Goal: Check status: Check status

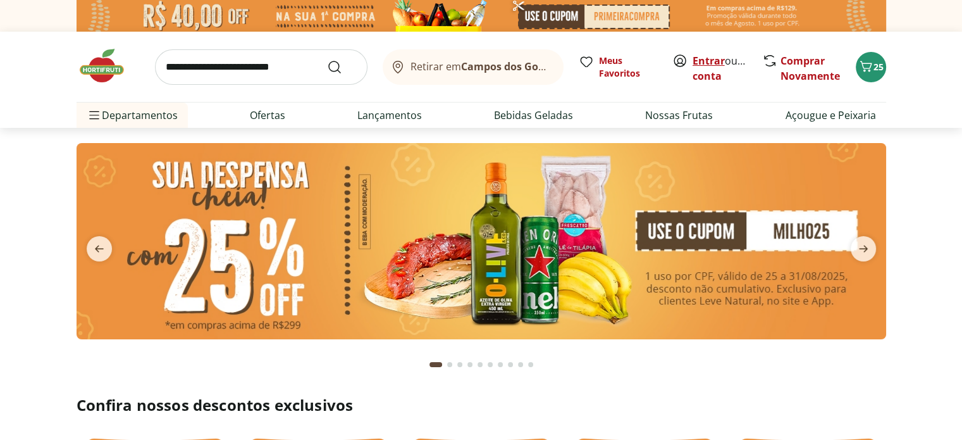
click at [710, 62] on link "Entrar" at bounding box center [709, 61] width 32 height 14
click at [699, 75] on link "Marilvia" at bounding box center [714, 76] width 42 height 14
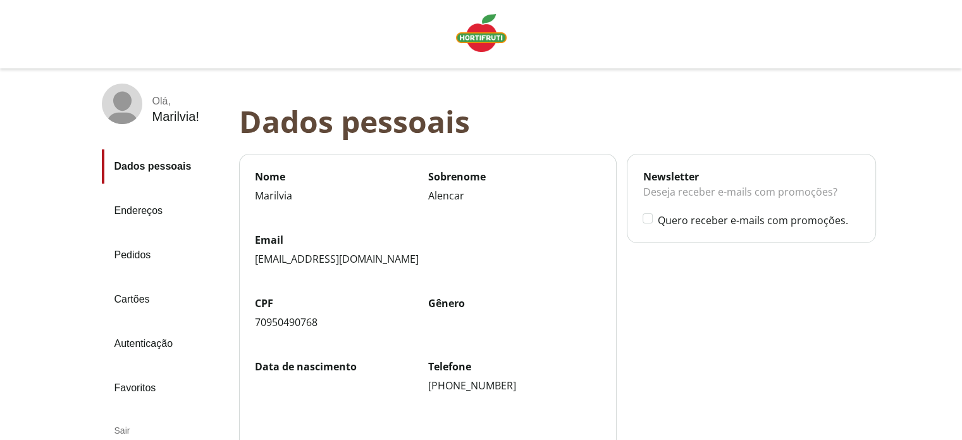
click at [140, 253] on link "Pedidos" at bounding box center [165, 255] width 127 height 34
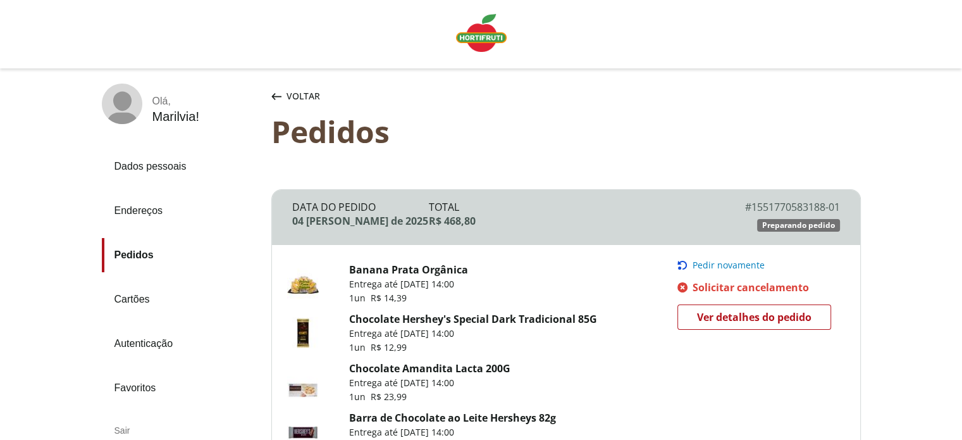
click at [780, 321] on span "Ver detalhes do pedido" at bounding box center [754, 316] width 115 height 19
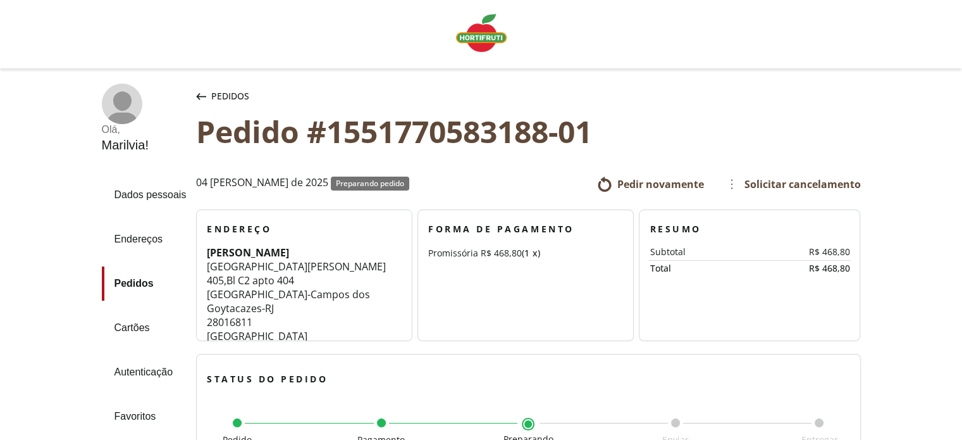
click at [202, 94] on icon "button" at bounding box center [201, 96] width 10 height 7
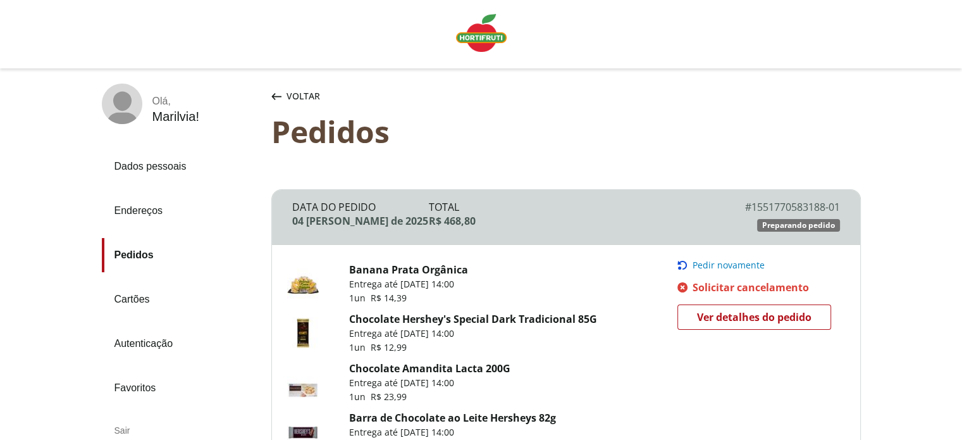
click at [121, 101] on icon at bounding box center [122, 101] width 18 height 20
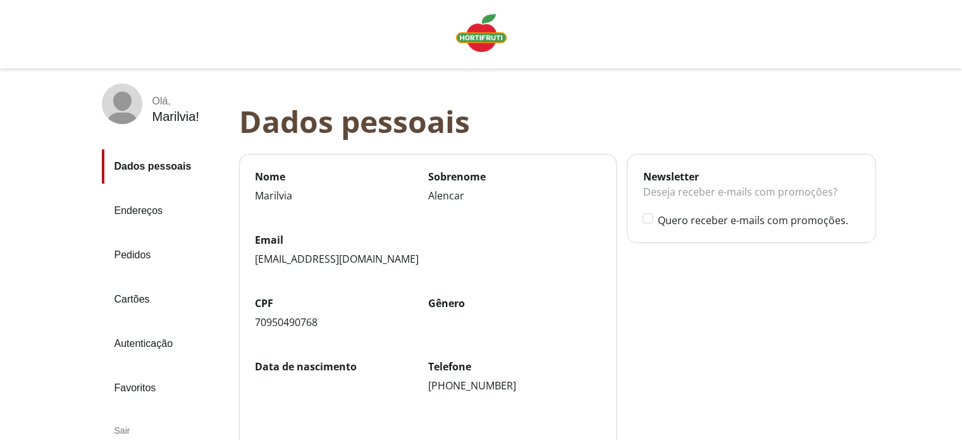
click at [132, 256] on link "Pedidos" at bounding box center [165, 255] width 127 height 34
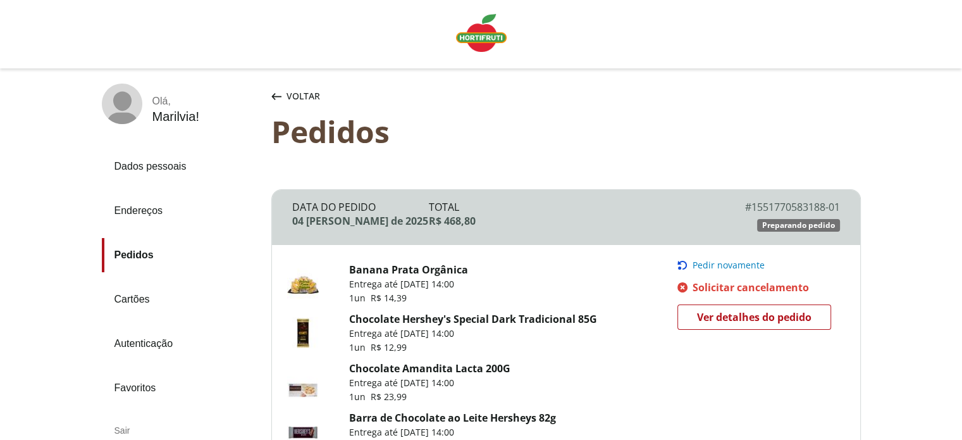
click at [763, 320] on span "Ver detalhes do pedido" at bounding box center [754, 316] width 115 height 19
